Goal: Task Accomplishment & Management: Complete application form

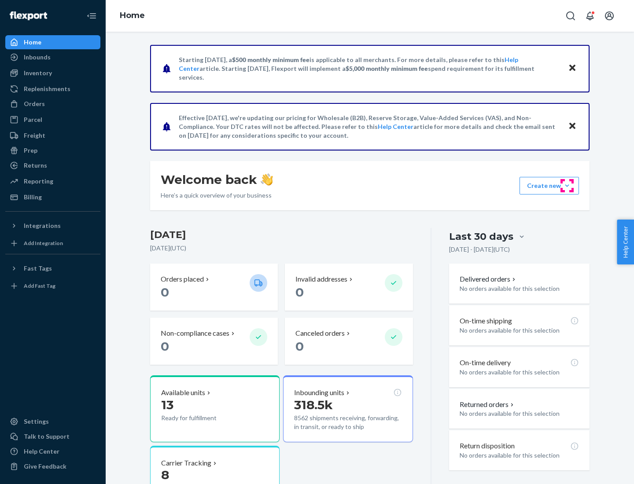
click at [567, 186] on button "Create new Create new inbound Create new order Create new product" at bounding box center [548, 186] width 59 height 18
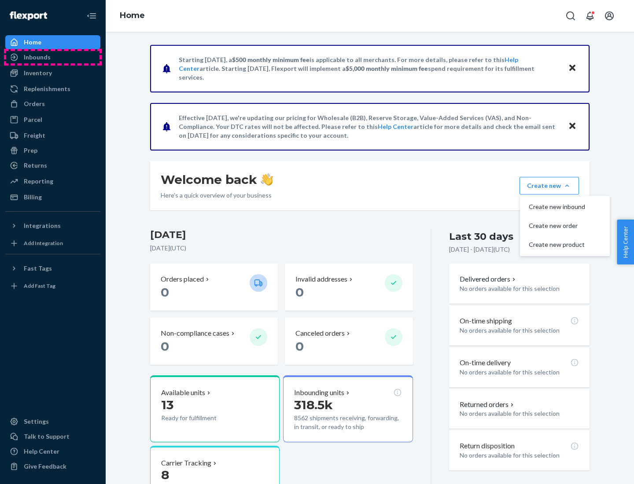
click at [53, 57] on div "Inbounds" at bounding box center [52, 57] width 93 height 12
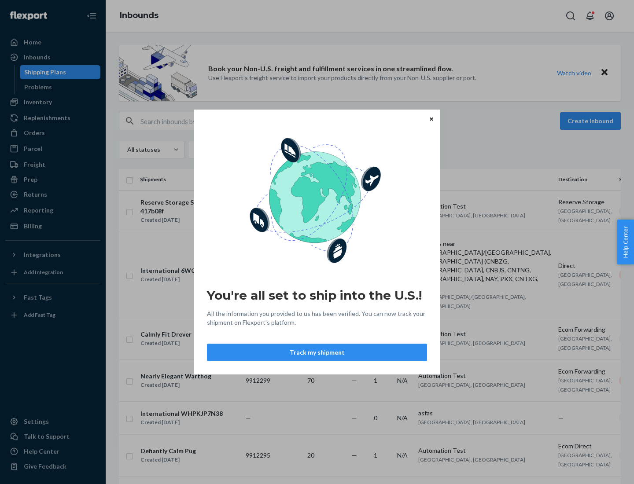
click at [317, 353] on button "Track my shipment" at bounding box center [317, 353] width 220 height 18
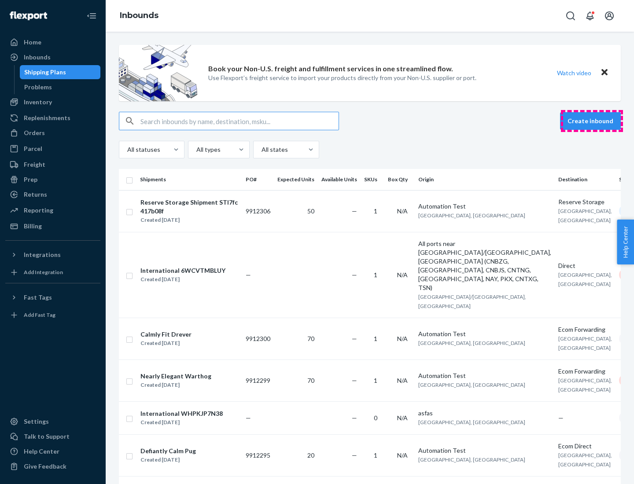
click at [592, 121] on button "Create inbound" at bounding box center [590, 121] width 61 height 18
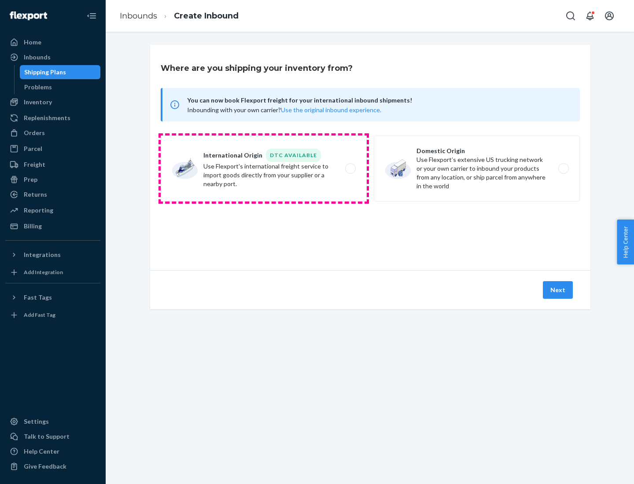
click at [264, 169] on label "International Origin DTC Available Use Flexport's international freight service…" at bounding box center [264, 169] width 206 height 66
click at [350, 169] on input "International Origin DTC Available Use Flexport's international freight service…" at bounding box center [353, 169] width 6 height 6
radio input "true"
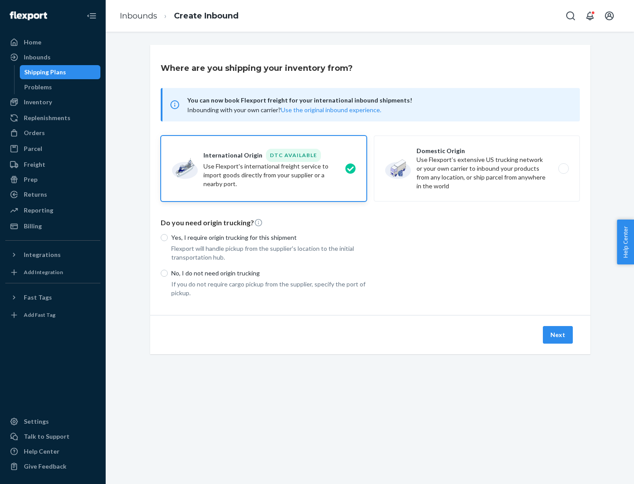
click at [269, 273] on p "No, I do not need origin trucking" at bounding box center [268, 273] width 195 height 9
click at [168, 273] on input "No, I do not need origin trucking" at bounding box center [164, 273] width 7 height 7
radio input "true"
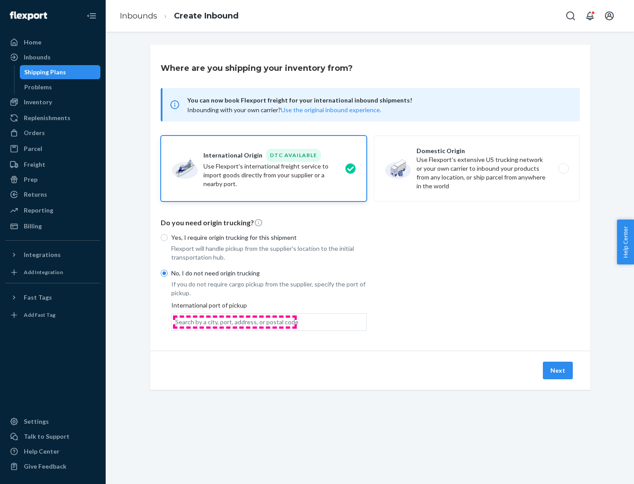
click at [235, 322] on div "Search by a city, port, address, or postal code" at bounding box center [236, 322] width 123 height 9
click at [176, 322] on input "Search by a city, port, address, or postal code" at bounding box center [175, 322] width 1 height 9
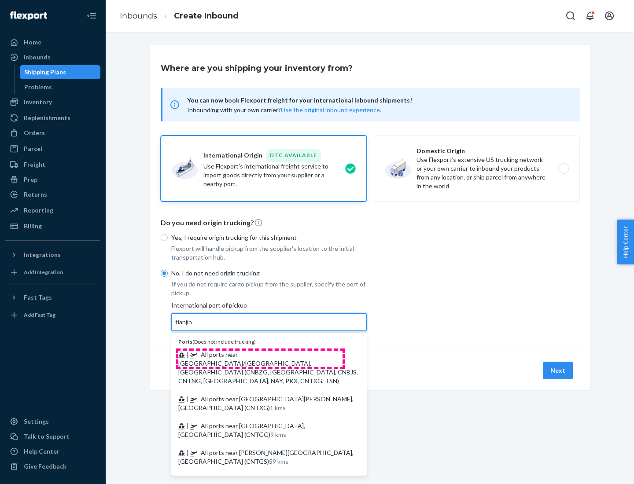
click at [260, 354] on span "| All ports near [GEOGRAPHIC_DATA]/[GEOGRAPHIC_DATA], [GEOGRAPHIC_DATA] (CNBZG,…" at bounding box center [268, 368] width 180 height 34
click at [193, 327] on input "tianjin" at bounding box center [184, 322] width 18 height 9
type input "All ports near [GEOGRAPHIC_DATA]/[GEOGRAPHIC_DATA], [GEOGRAPHIC_DATA] (CNBZG, […"
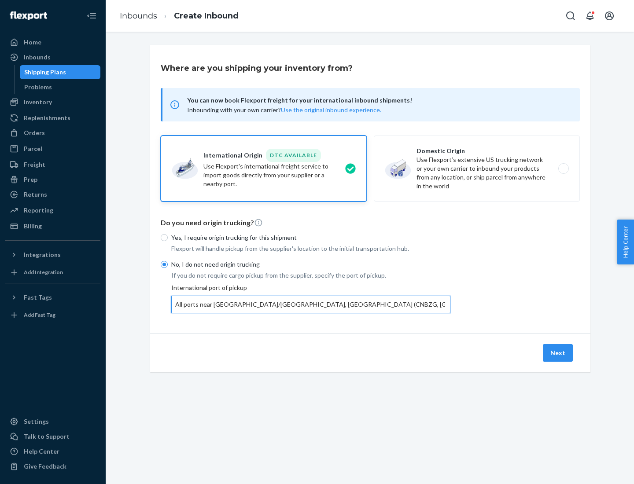
click at [558, 353] on button "Next" at bounding box center [558, 353] width 30 height 18
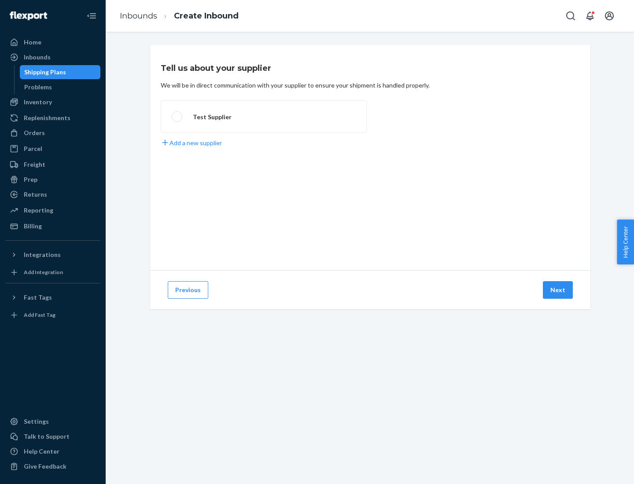
click at [264, 117] on label "Test Supplier" at bounding box center [264, 116] width 206 height 33
click at [177, 117] on input "Test Supplier" at bounding box center [175, 117] width 6 height 6
radio input "true"
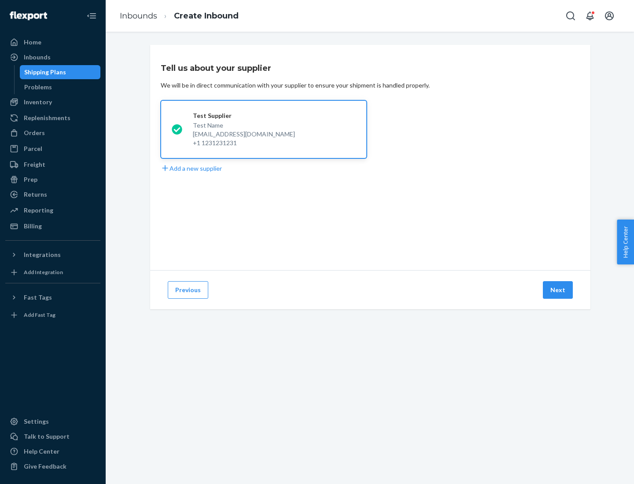
click at [558, 290] on button "Next" at bounding box center [558, 290] width 30 height 18
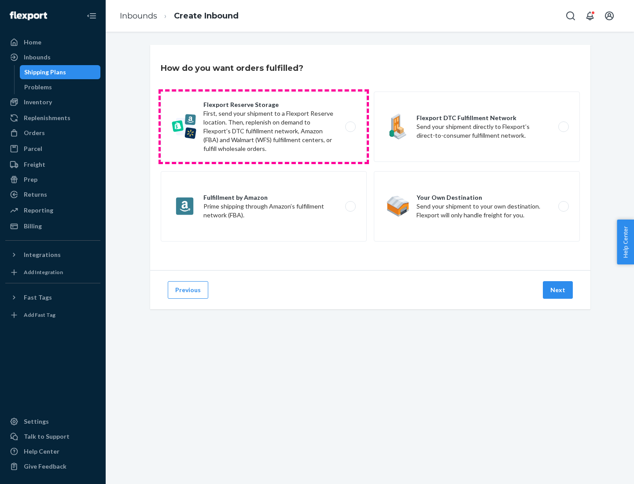
click at [264, 127] on label "Flexport Reserve Storage First, send your shipment to a Flexport Reserve locati…" at bounding box center [264, 127] width 206 height 70
click at [350, 127] on input "Flexport Reserve Storage First, send your shipment to a Flexport Reserve locati…" at bounding box center [353, 127] width 6 height 6
radio input "true"
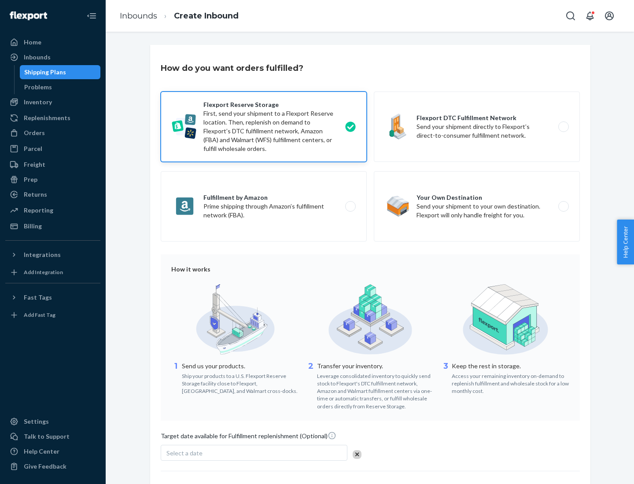
scroll to position [72, 0]
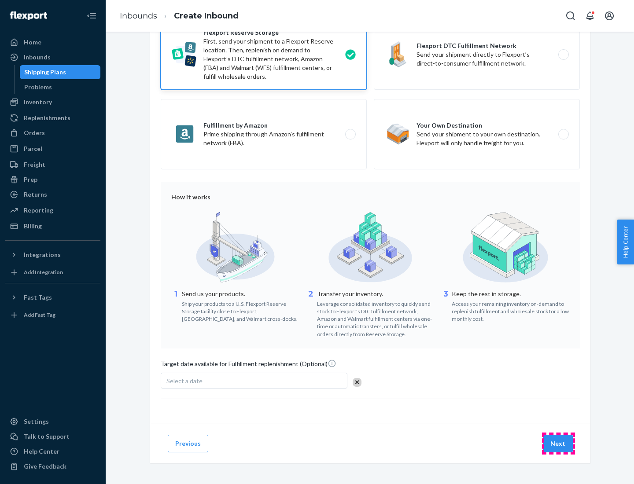
click at [558, 443] on button "Next" at bounding box center [558, 444] width 30 height 18
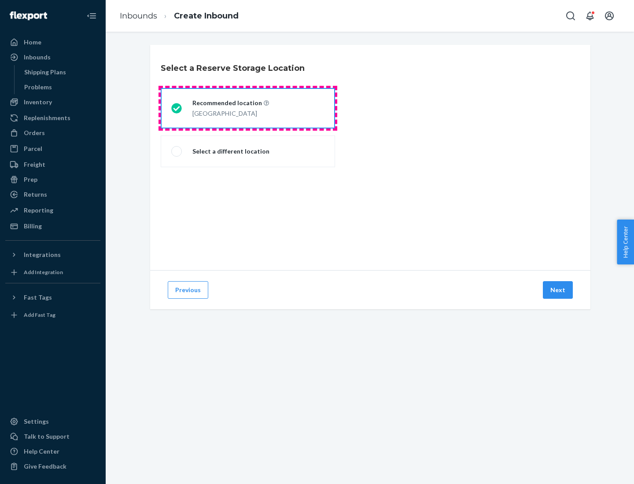
click at [248, 108] on div "[GEOGRAPHIC_DATA]" at bounding box center [230, 112] width 77 height 11
click at [177, 108] on input "Recommended location [GEOGRAPHIC_DATA]" at bounding box center [174, 109] width 6 height 6
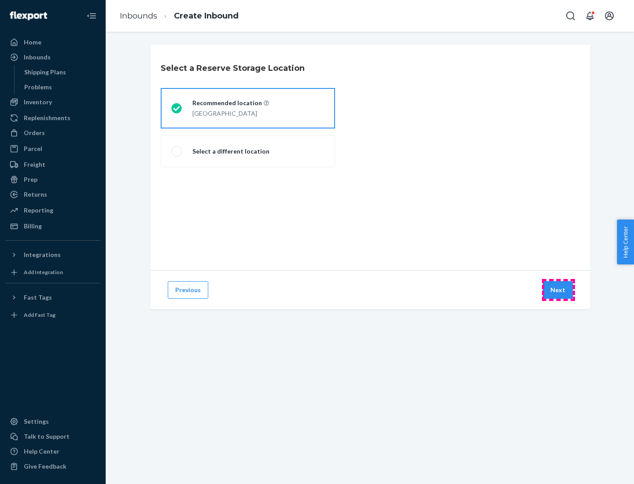
click at [558, 290] on button "Next" at bounding box center [558, 290] width 30 height 18
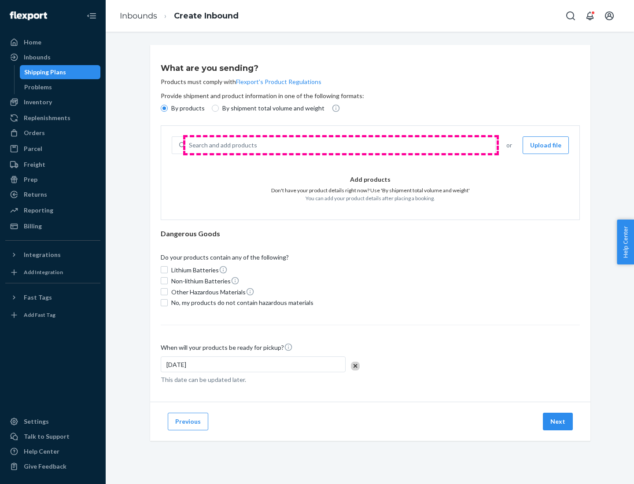
click at [341, 145] on div "Search and add products" at bounding box center [340, 145] width 310 height 16
click at [190, 145] on input "Search and add products" at bounding box center [189, 145] width 1 height 9
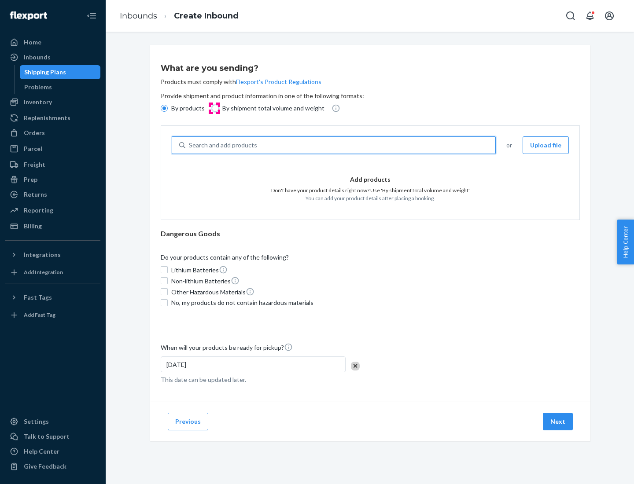
click at [214, 108] on input "By shipment total volume and weight" at bounding box center [215, 108] width 7 height 7
radio input "true"
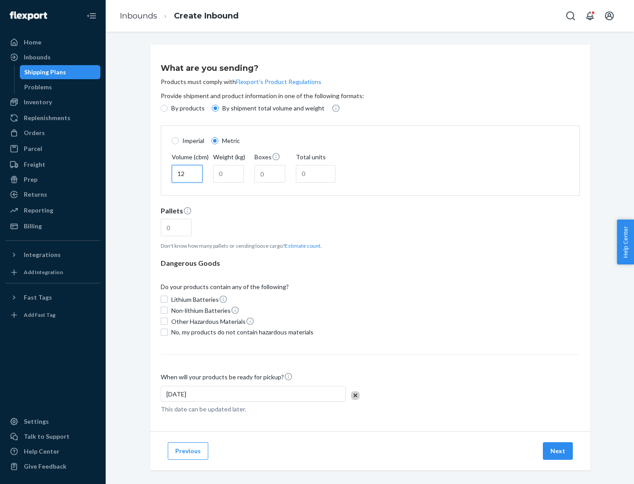
type input "12"
type input "22"
type input "222"
type input "121"
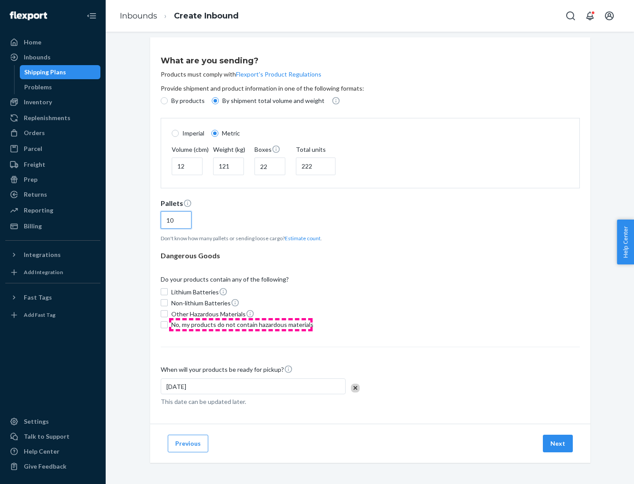
type input "10"
click at [241, 324] on span "No, my products do not contain hazardous materials" at bounding box center [242, 324] width 142 height 9
click at [168, 324] on input "No, my products do not contain hazardous materials" at bounding box center [164, 324] width 7 height 7
checkbox input "true"
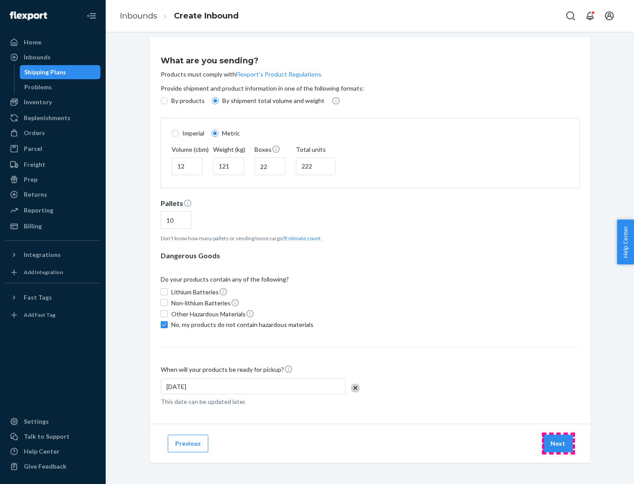
click at [558, 443] on button "Next" at bounding box center [558, 444] width 30 height 18
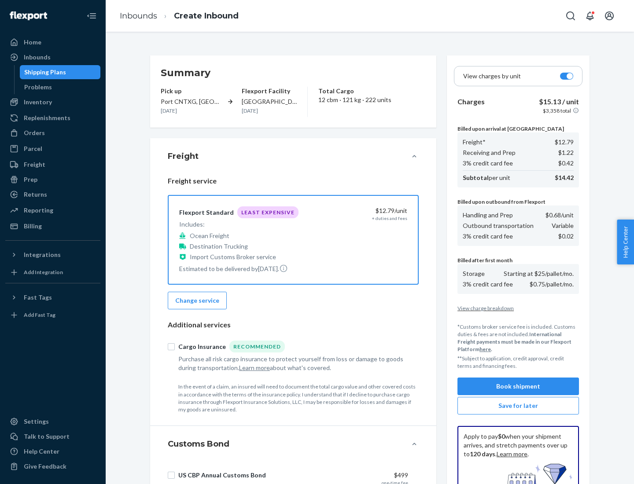
scroll to position [129, 0]
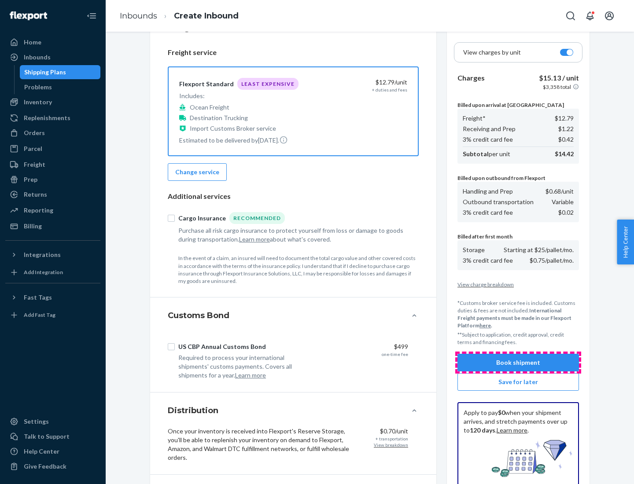
click at [518, 363] on button "Book shipment" at bounding box center [517, 363] width 121 height 18
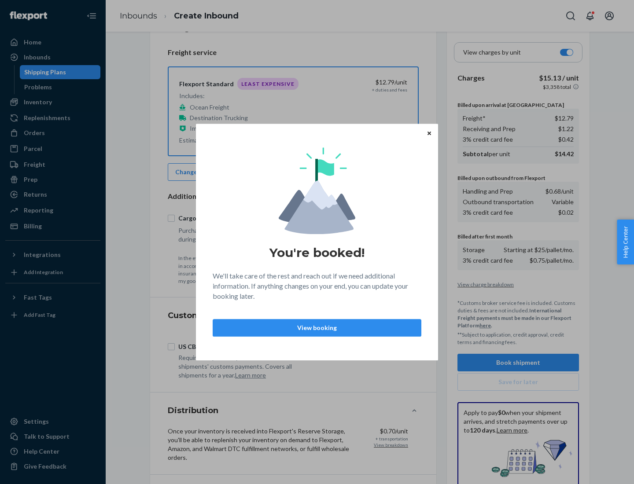
click at [317, 328] on p "View booking" at bounding box center [317, 328] width 194 height 9
